Goal: Check status: Check status

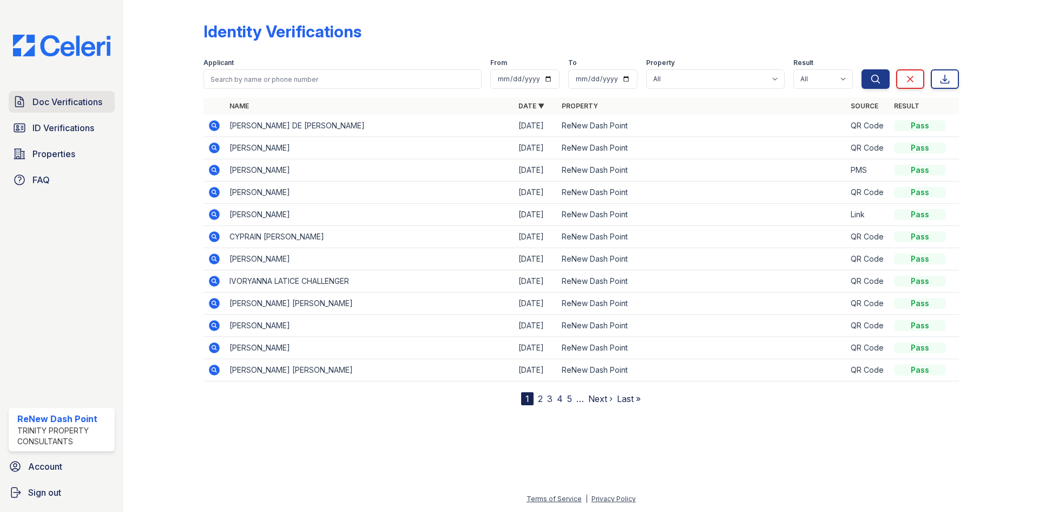
click at [51, 100] on span "Doc Verifications" at bounding box center [67, 101] width 70 height 13
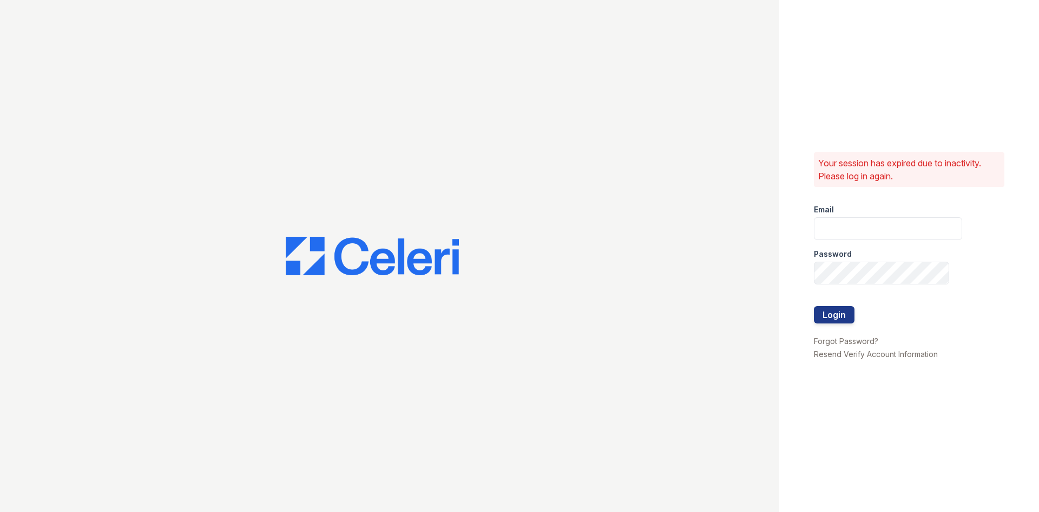
type input "[EMAIL_ADDRESS][DOMAIN_NAME]"
click at [832, 313] on button "Login" at bounding box center [834, 314] width 41 height 17
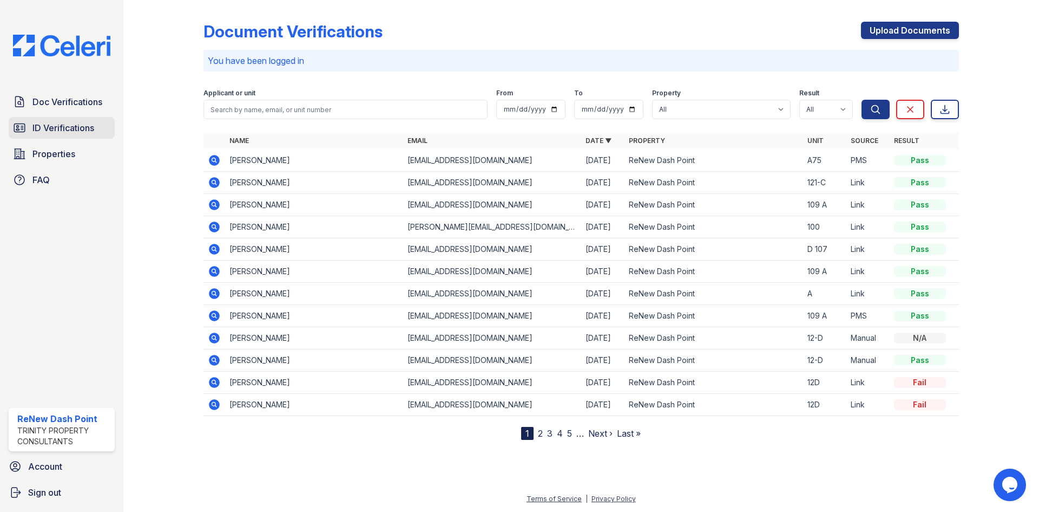
click at [96, 123] on link "ID Verifications" at bounding box center [62, 128] width 106 height 22
